Goal: Information Seeking & Learning: Get advice/opinions

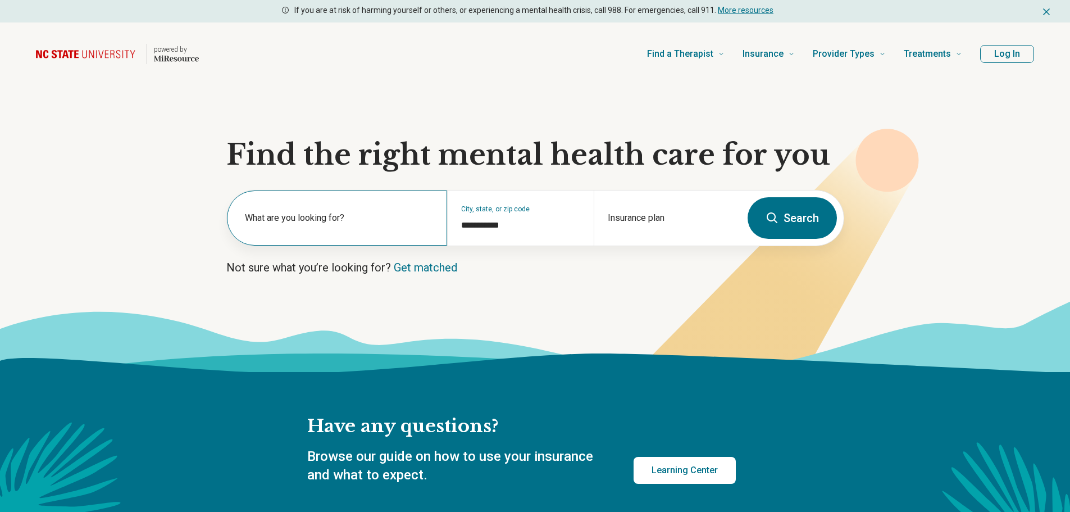
click at [339, 221] on label "What are you looking for?" at bounding box center [339, 217] width 189 height 13
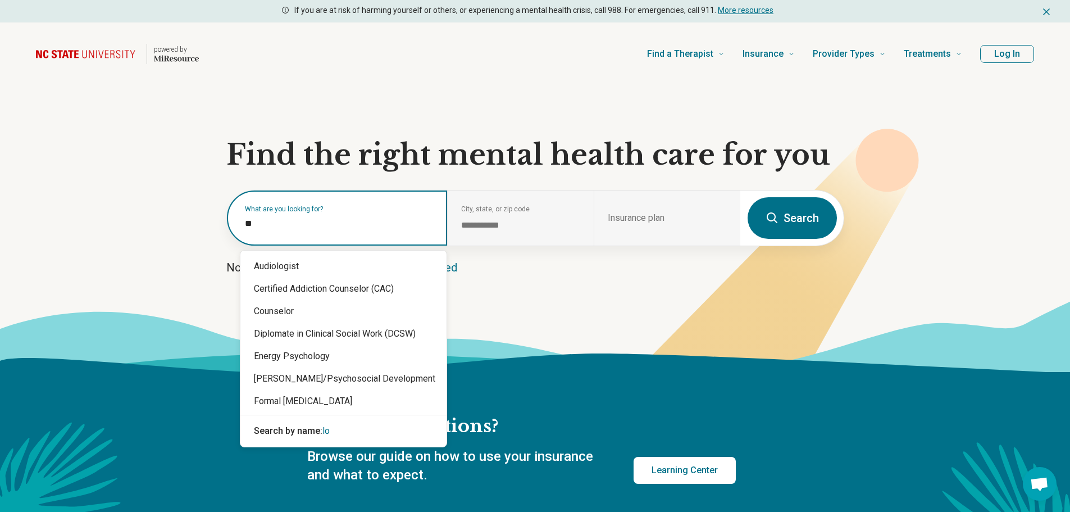
type input "*"
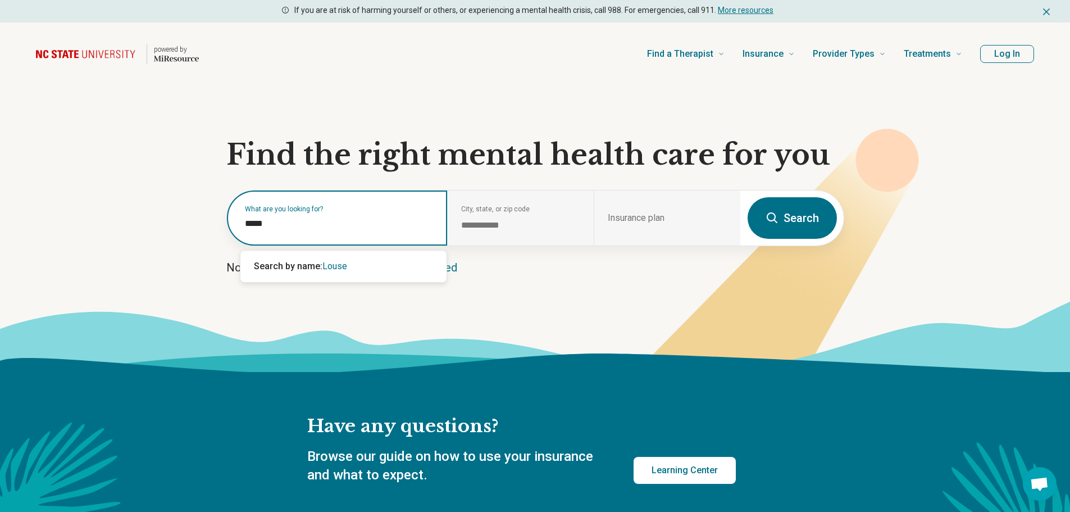
type input "*****"
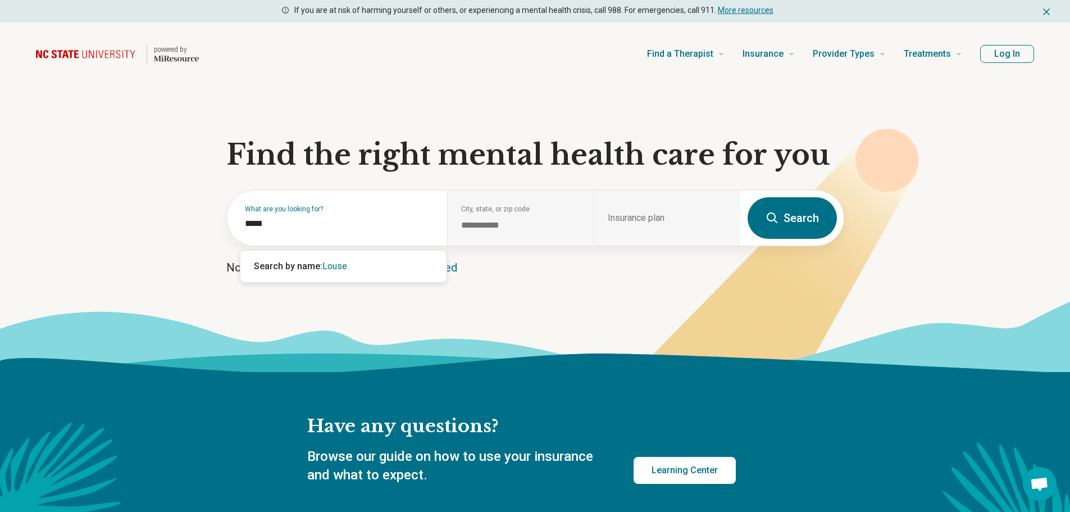
click at [800, 220] on button "Search" at bounding box center [792, 218] width 89 height 42
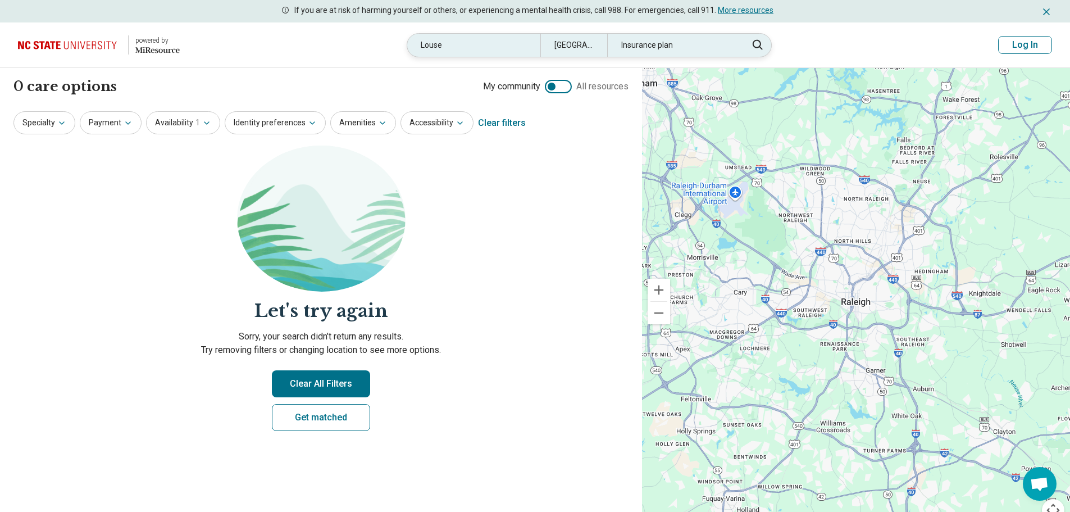
click at [460, 43] on div "Louse" at bounding box center [473, 45] width 133 height 23
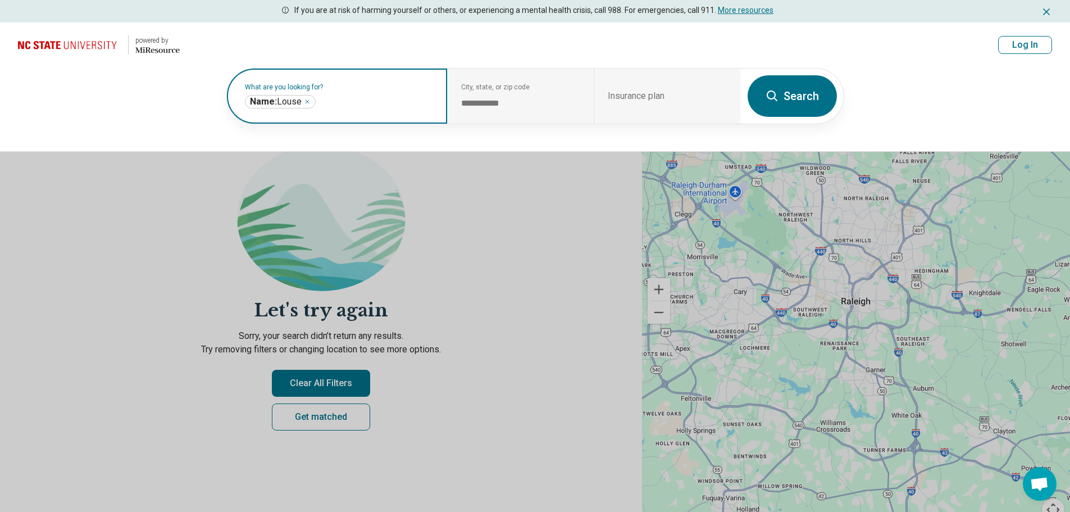
click at [307, 103] on icon "Remove" at bounding box center [307, 101] width 3 height 3
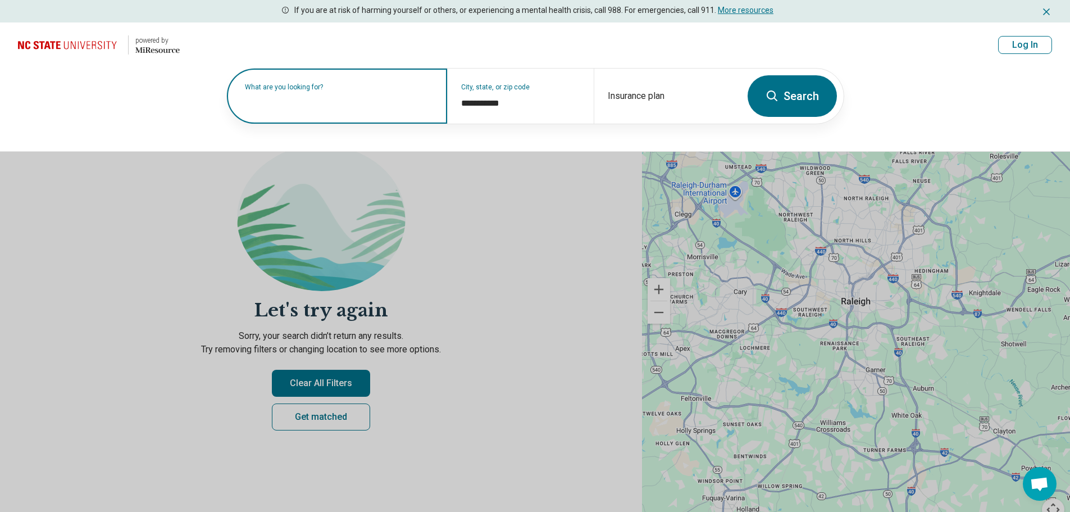
click at [1020, 45] on button "Log In" at bounding box center [1025, 45] width 54 height 18
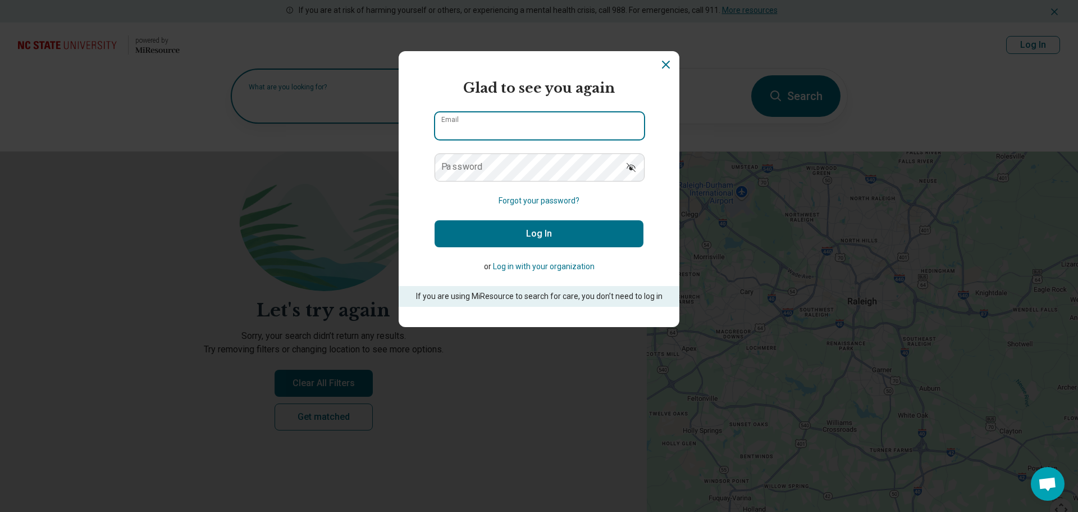
type input "**********"
click at [547, 227] on button "Log In" at bounding box center [539, 233] width 209 height 27
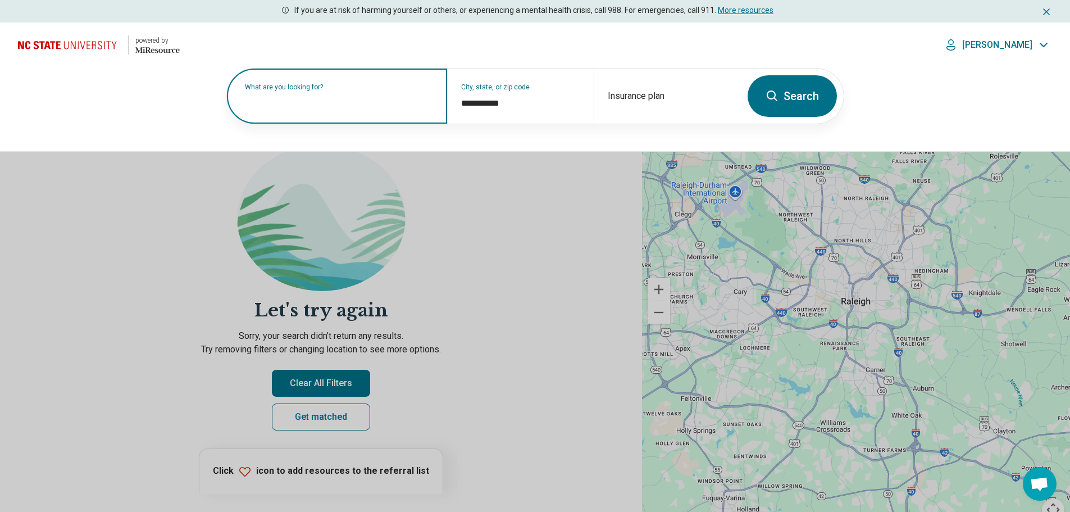
click at [96, 47] on img at bounding box center [69, 44] width 103 height 27
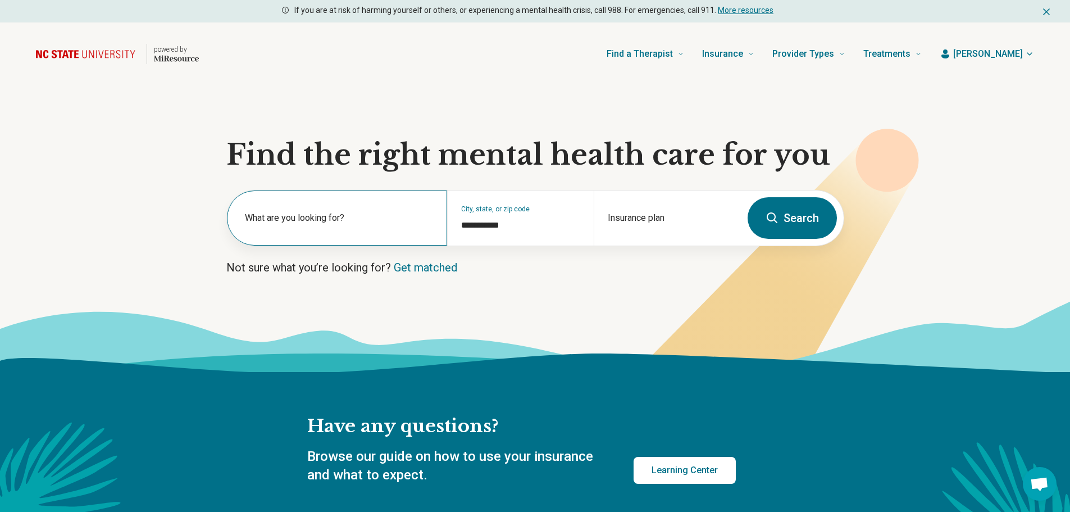
click at [301, 220] on label "What are you looking for?" at bounding box center [339, 217] width 189 height 13
click at [319, 229] on input "text" at bounding box center [339, 223] width 189 height 13
click at [810, 217] on button "Search" at bounding box center [792, 218] width 89 height 42
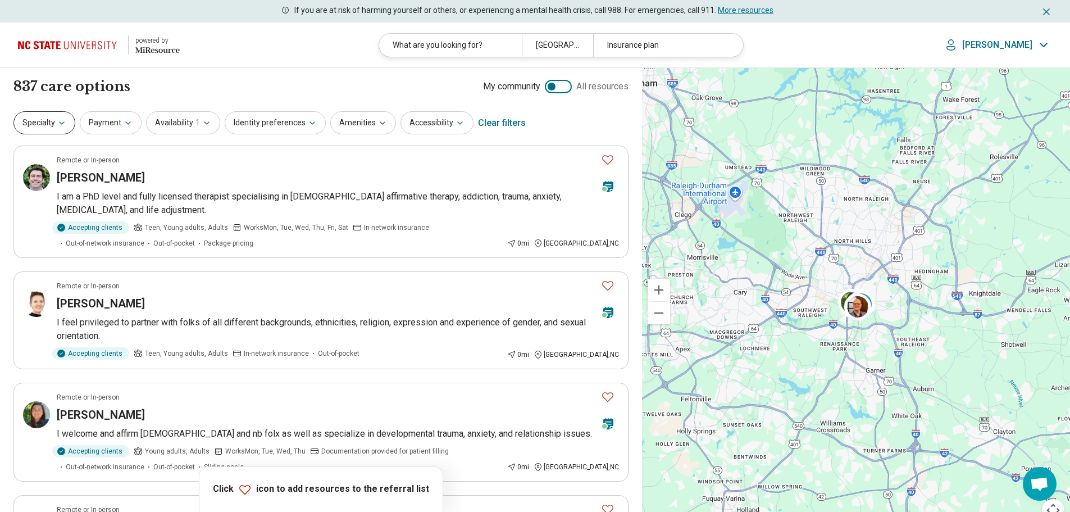
click at [52, 126] on button "Specialty" at bounding box center [44, 122] width 62 height 23
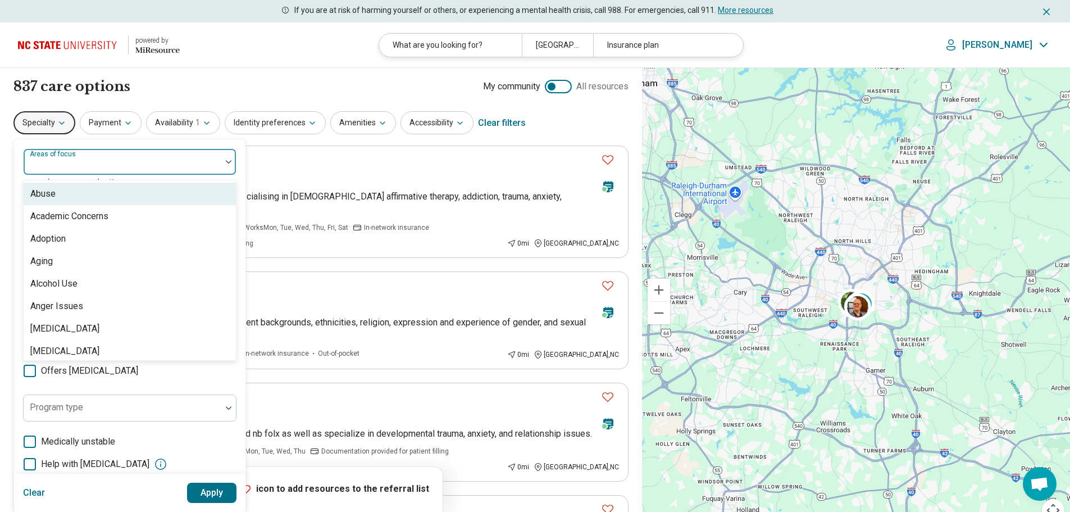
click at [199, 162] on div at bounding box center [122, 166] width 189 height 16
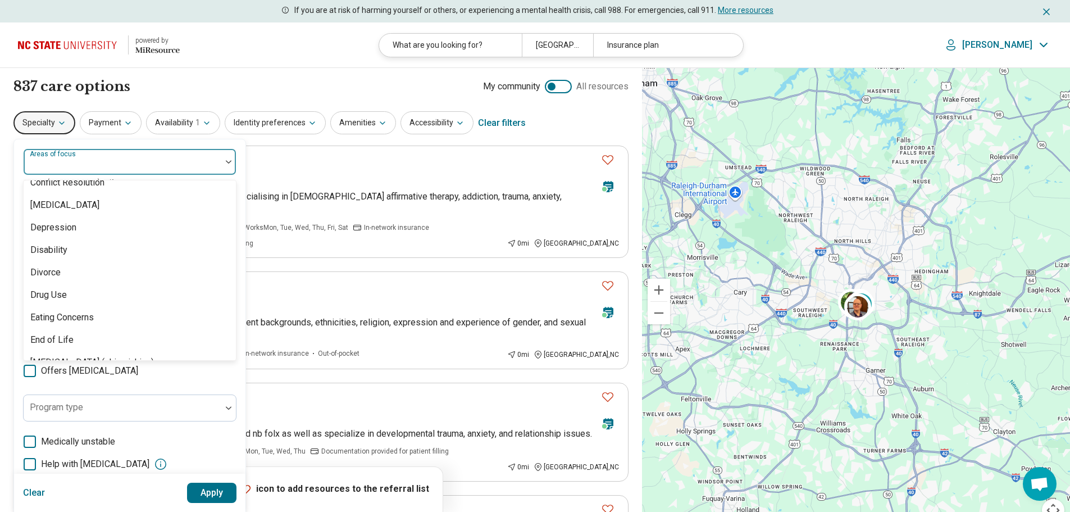
scroll to position [654, 0]
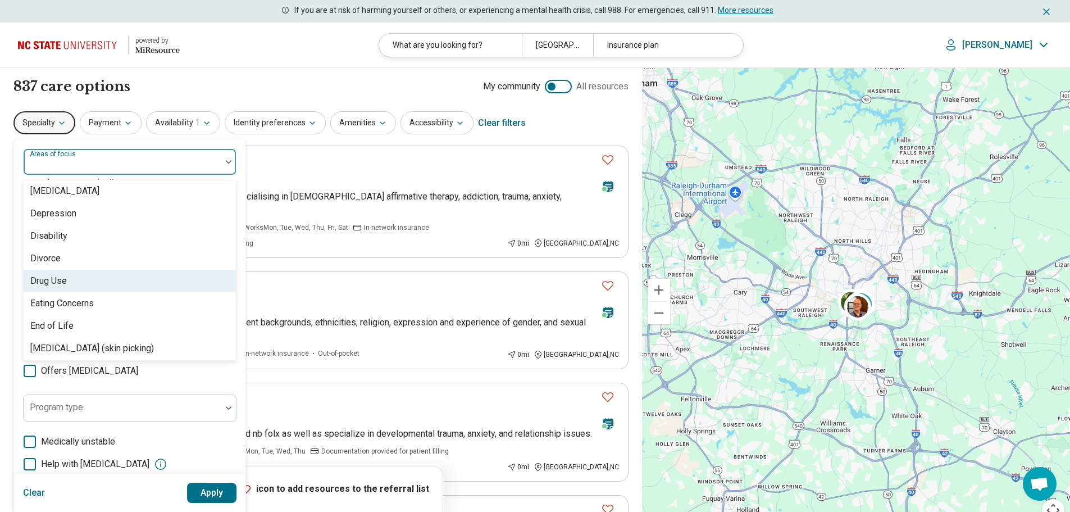
click at [148, 281] on div "Drug Use" at bounding box center [130, 281] width 212 height 22
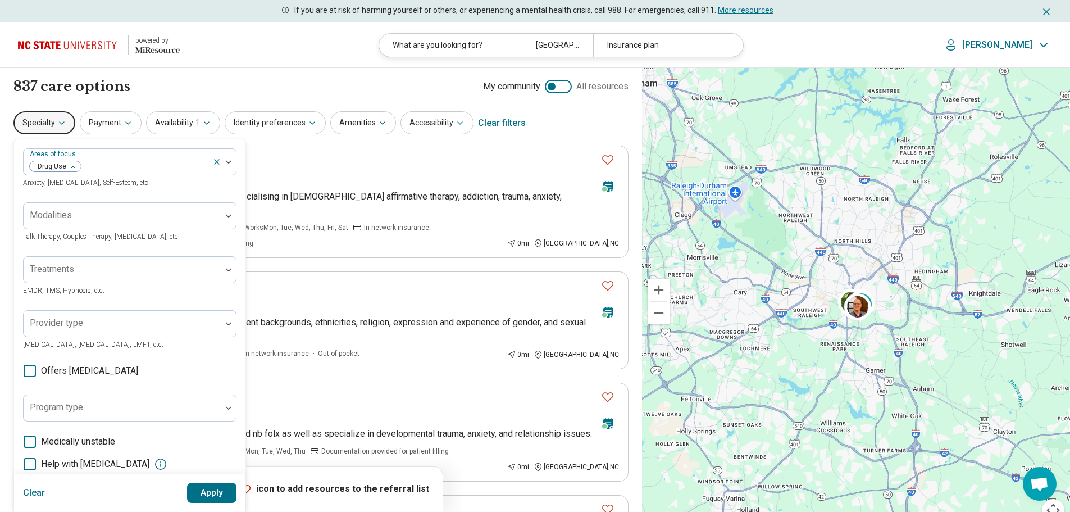
click at [201, 493] on button "Apply" at bounding box center [212, 493] width 50 height 20
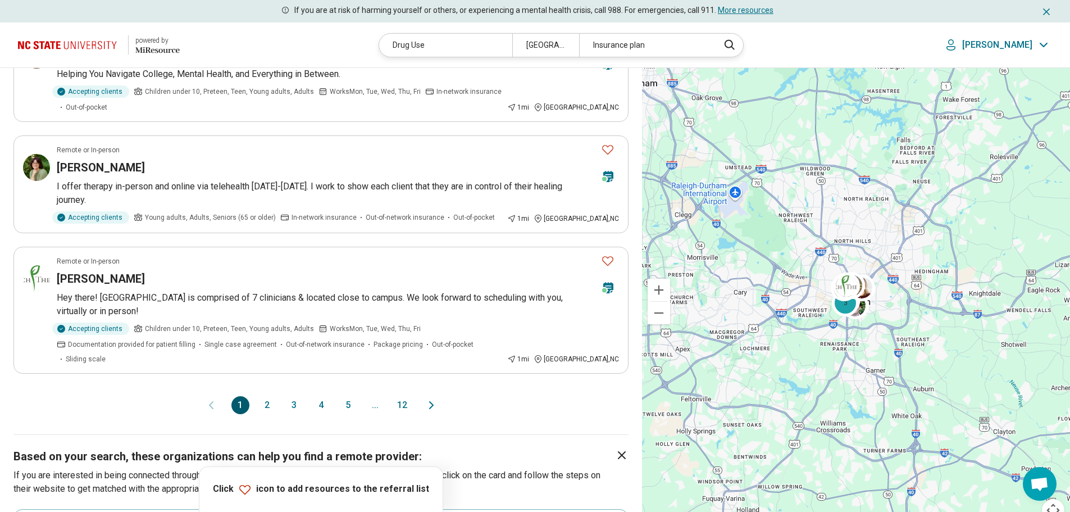
scroll to position [982, 0]
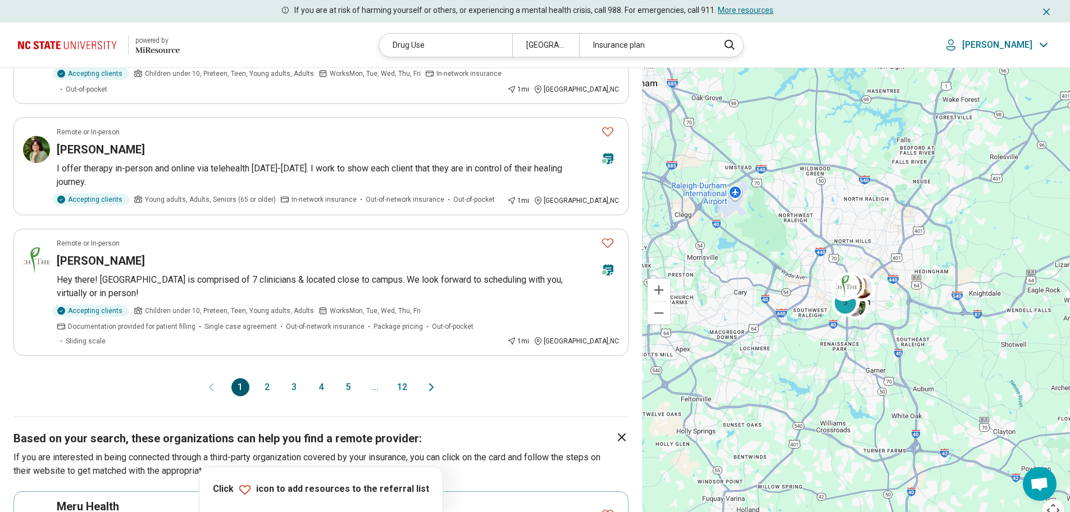
click at [267, 378] on button "2" at bounding box center [267, 387] width 18 height 18
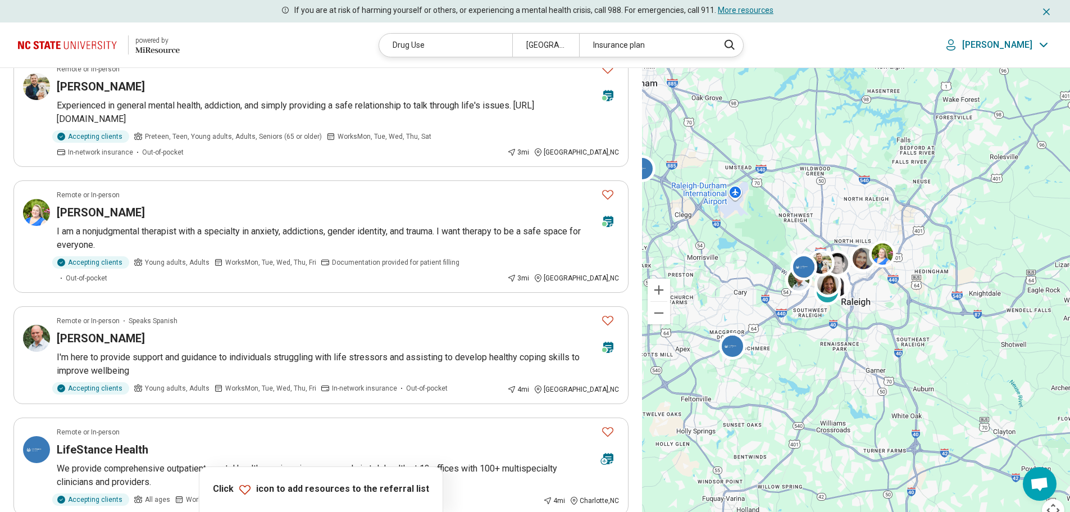
scroll to position [819, 0]
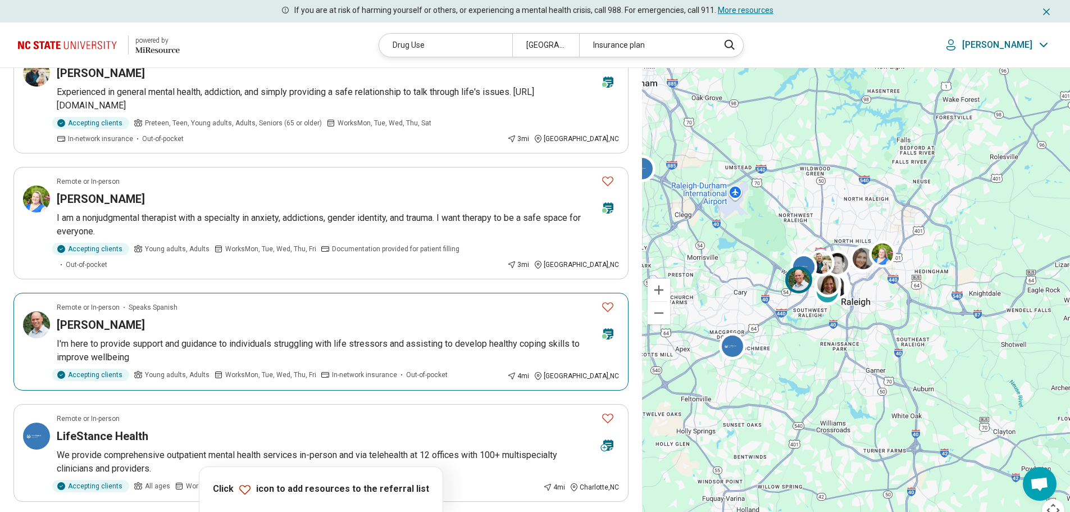
click at [296, 317] on div "[PERSON_NAME]" at bounding box center [324, 325] width 535 height 16
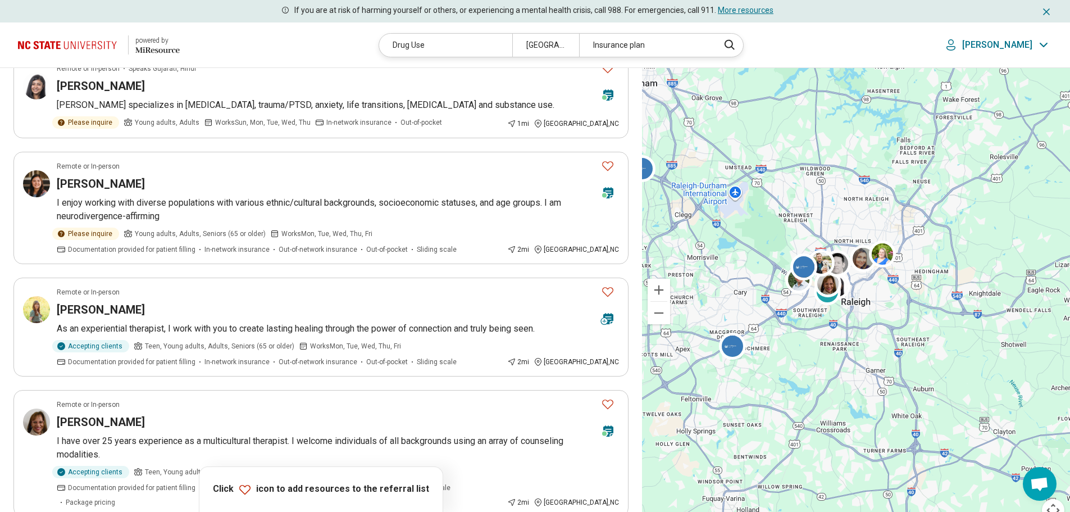
scroll to position [0, 0]
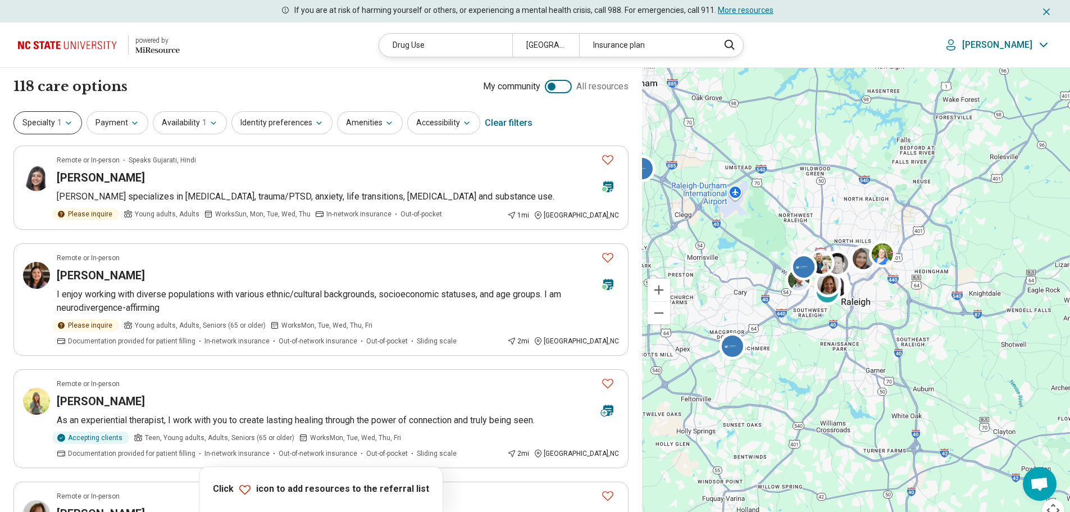
click at [37, 117] on button "Specialty 1" at bounding box center [47, 122] width 69 height 23
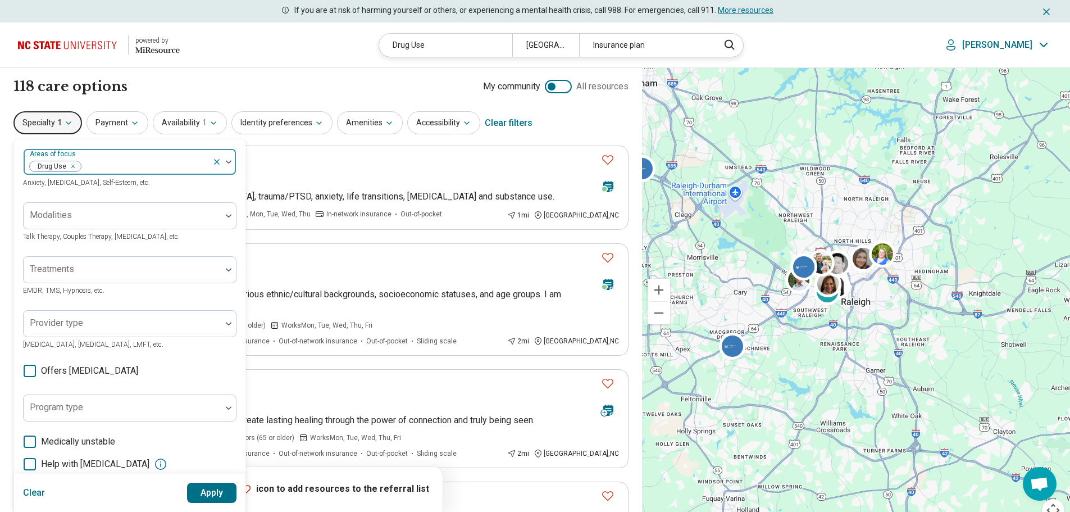
click at [69, 167] on icon "Remove [object Object]" at bounding box center [70, 166] width 8 height 8
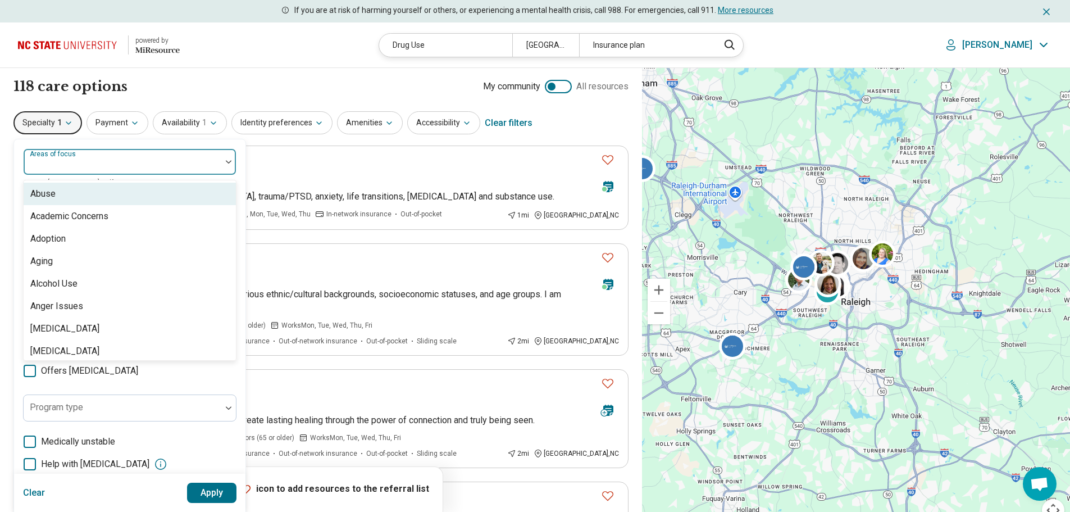
click at [94, 168] on div at bounding box center [122, 166] width 189 height 16
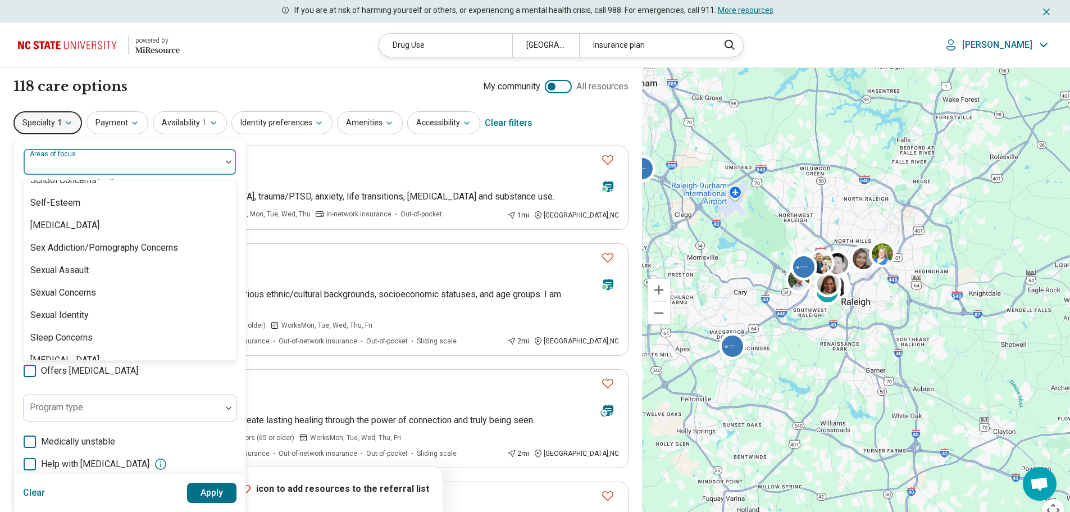
scroll to position [1949, 0]
click at [139, 229] on div "Sex Addiction/Pornography Concerns" at bounding box center [104, 226] width 148 height 13
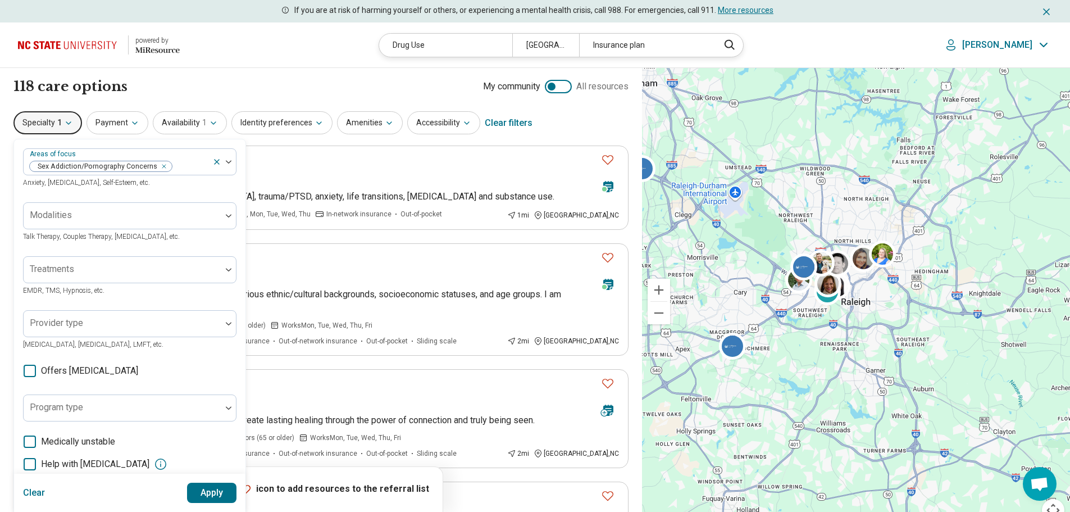
click at [207, 491] on button "Apply" at bounding box center [212, 493] width 50 height 20
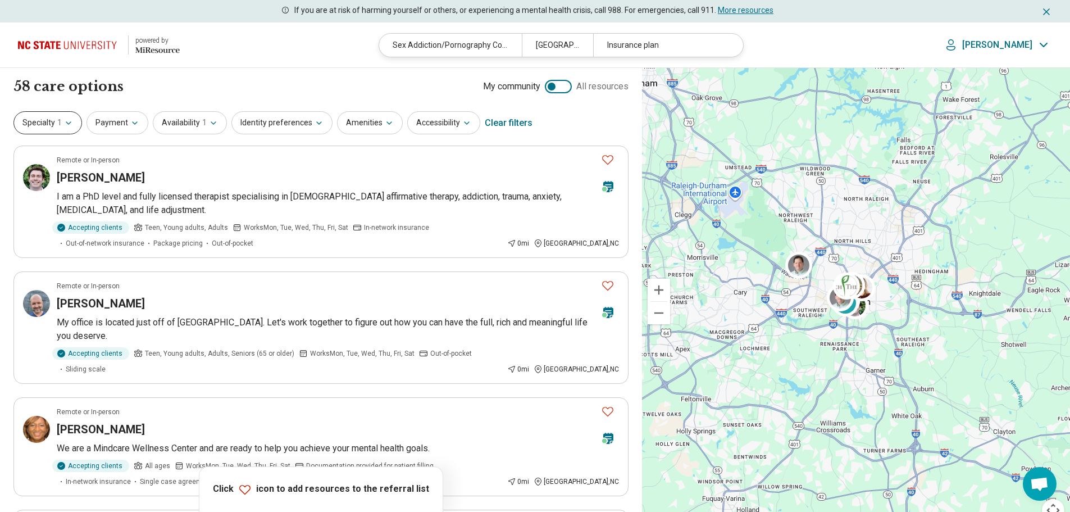
click at [52, 125] on button "Specialty 1" at bounding box center [47, 122] width 69 height 23
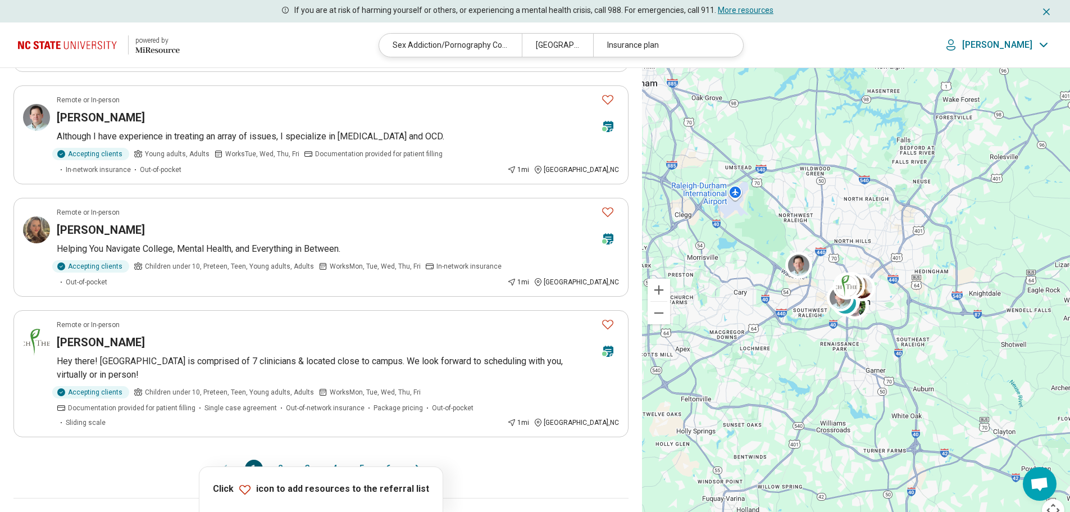
scroll to position [925, 0]
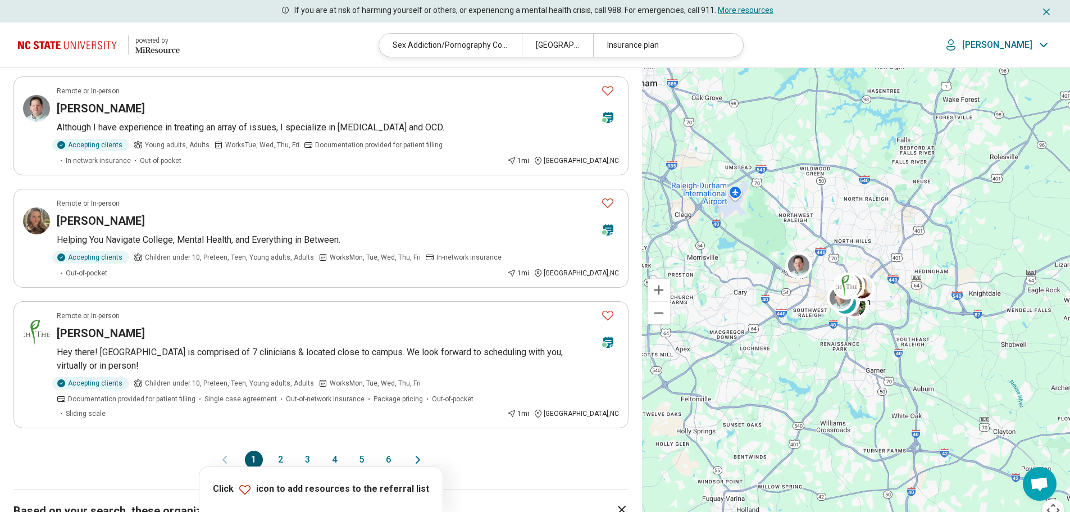
click at [283, 450] on button "2" at bounding box center [281, 459] width 18 height 18
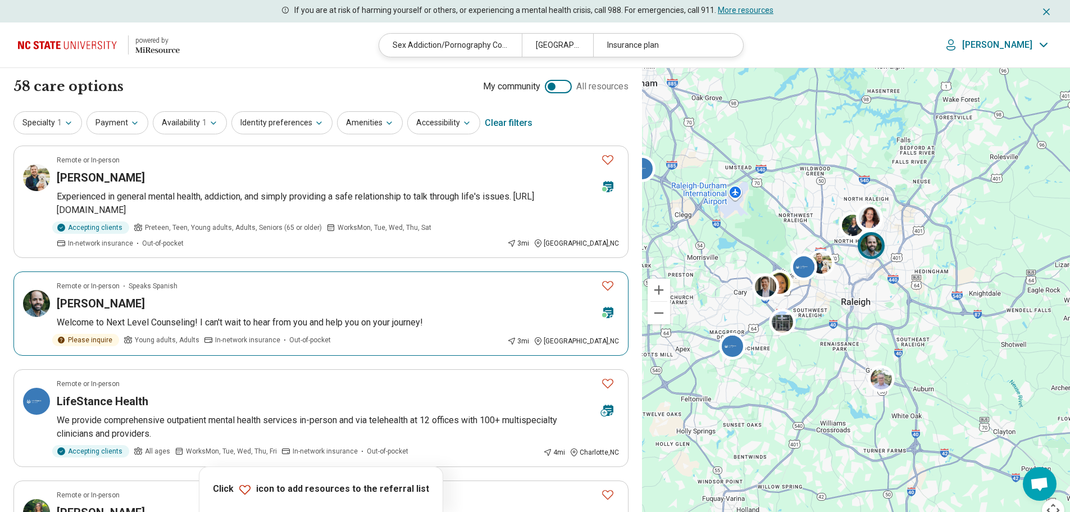
click at [301, 315] on article "Remote or In-person Speaks Spanish Carlos Bello Welcome to Next Level Counselin…" at bounding box center [320, 313] width 615 height 84
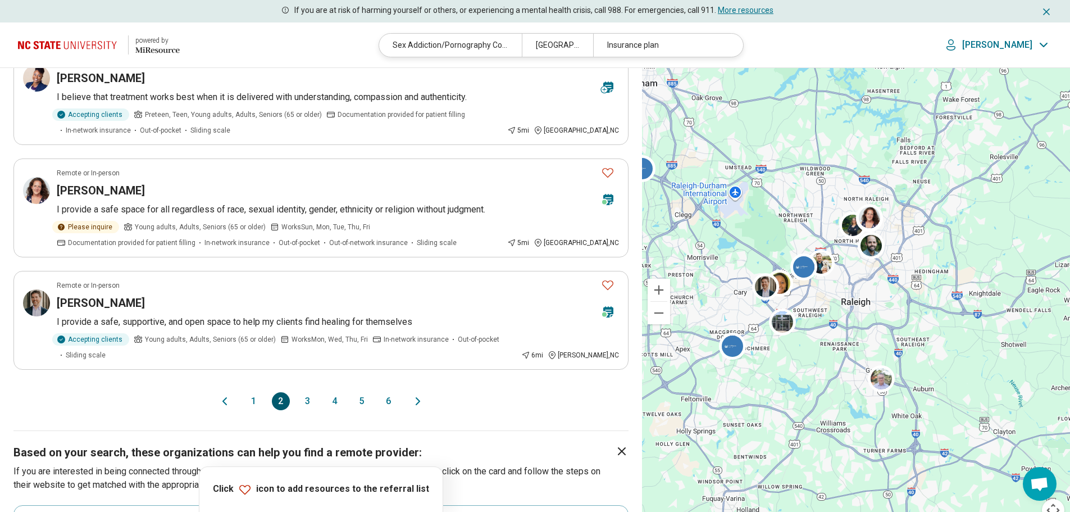
scroll to position [919, 0]
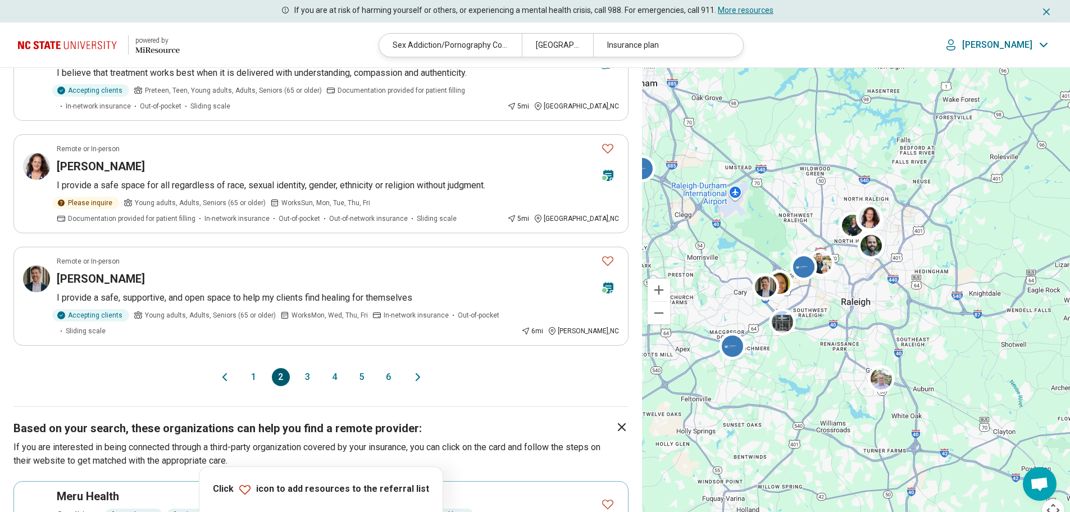
click at [305, 368] on button "3" at bounding box center [308, 377] width 18 height 18
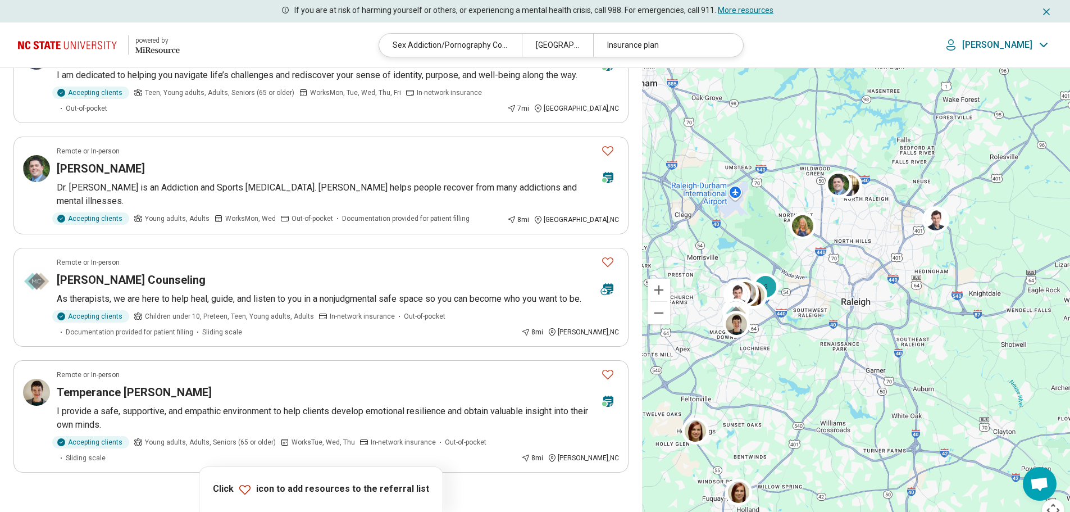
scroll to position [839, 0]
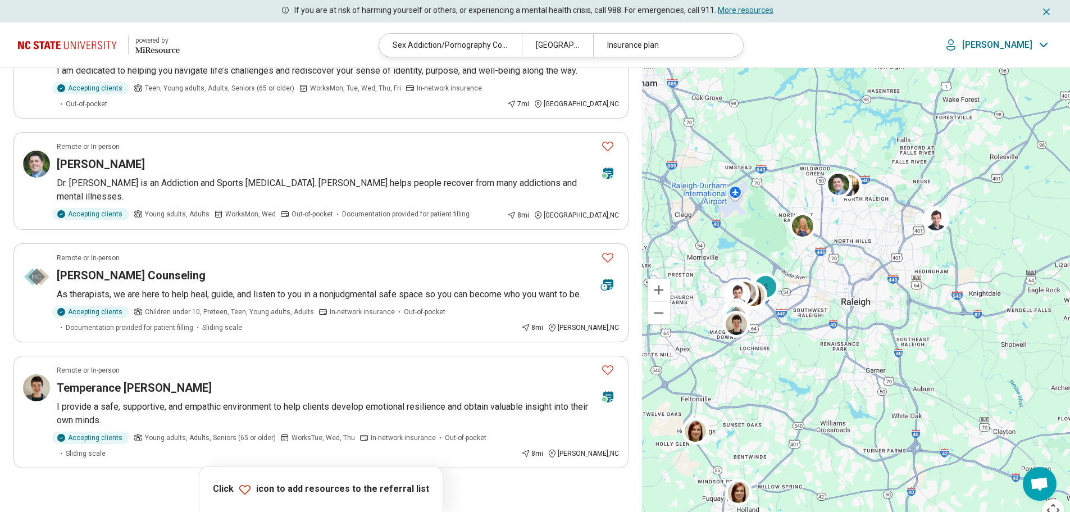
click at [332, 490] on button "4" at bounding box center [335, 499] width 18 height 18
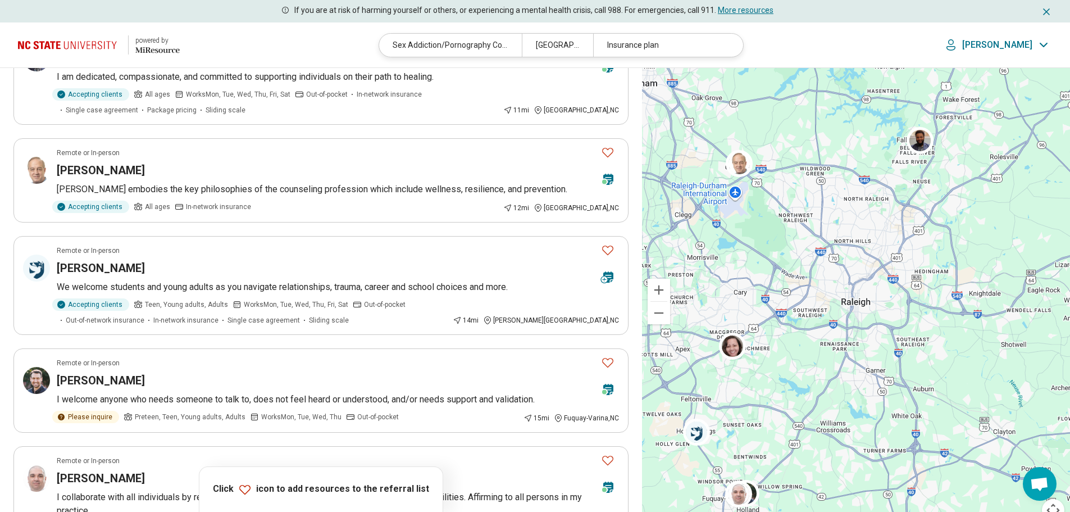
scroll to position [160, 0]
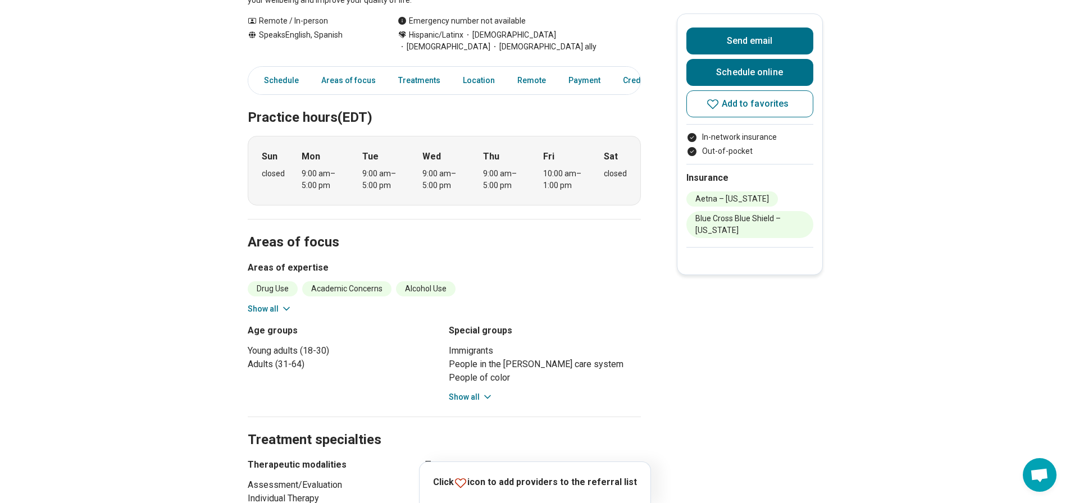
scroll to position [281, 0]
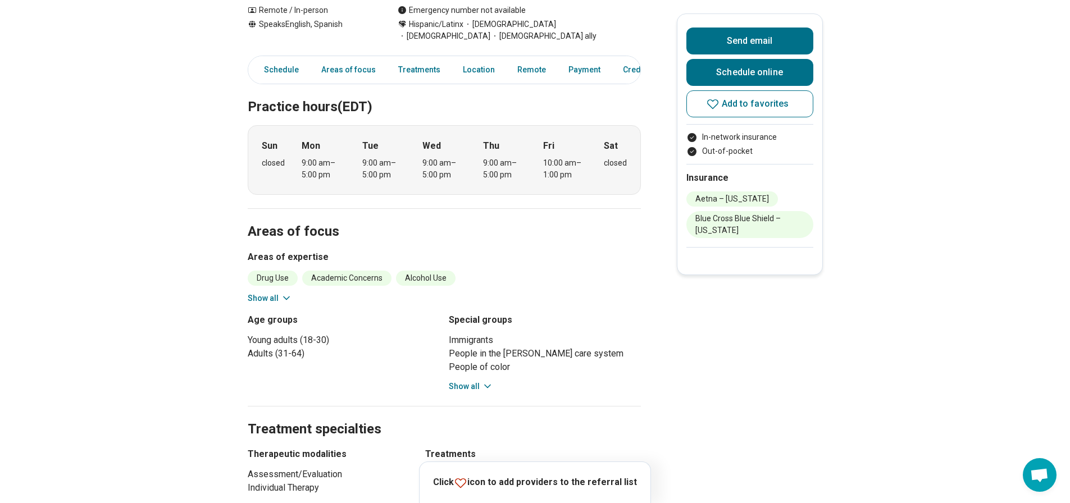
click at [290, 293] on icon at bounding box center [286, 298] width 11 height 11
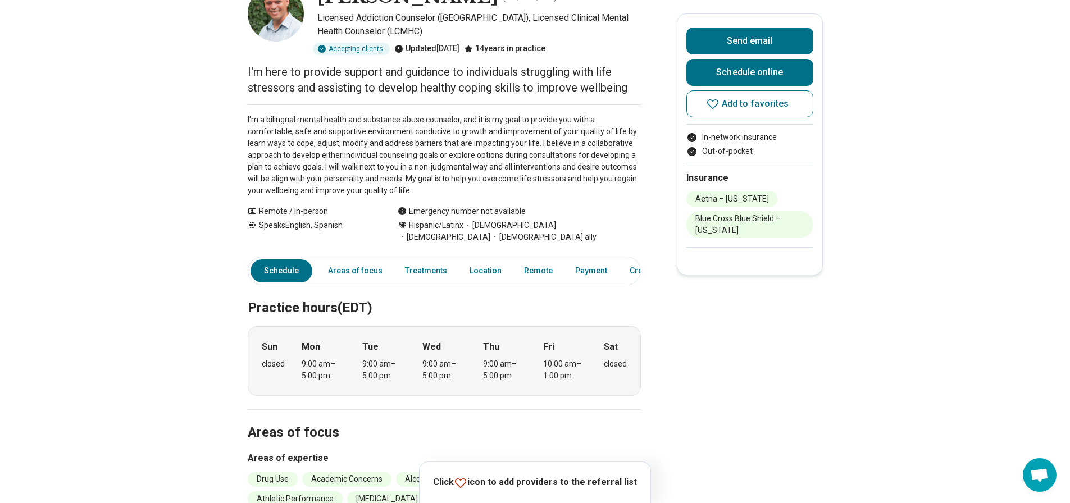
scroll to position [0, 0]
